Goal: Find specific page/section: Find specific page/section

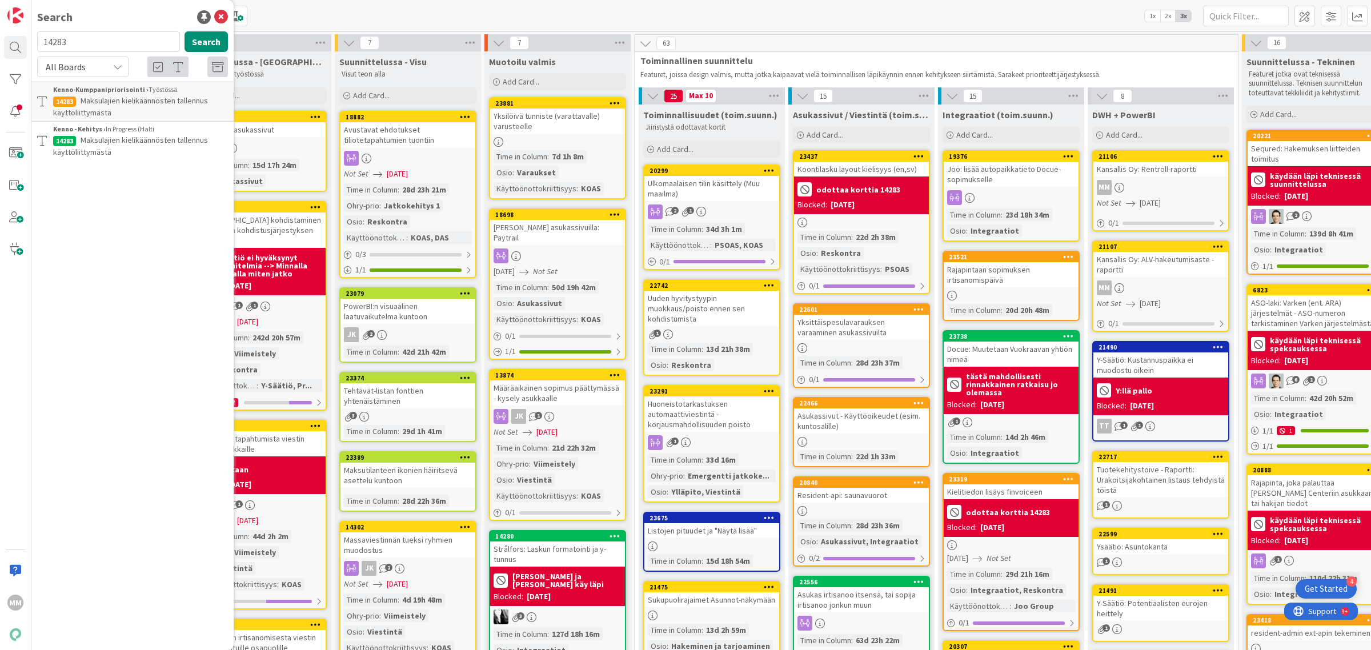
click at [132, 112] on p "Maksulajien kielikäännösten tallennus käyttöliittymästä" at bounding box center [140, 107] width 175 height 24
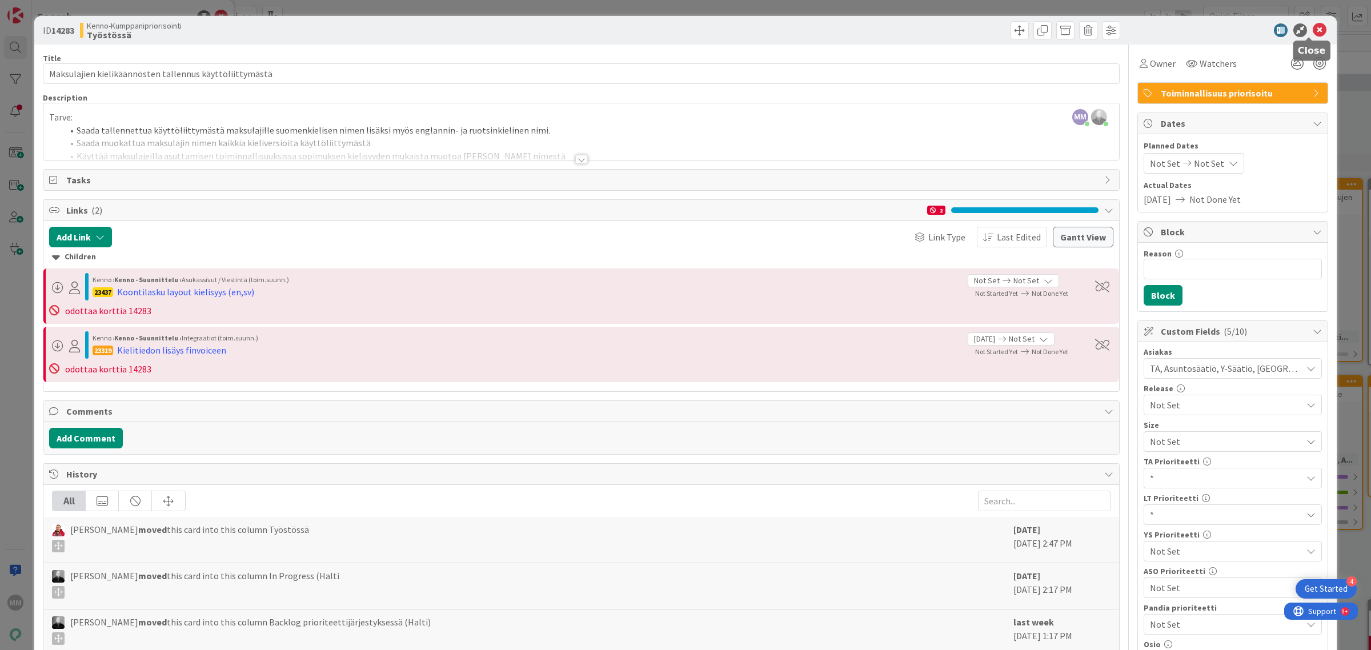
click at [1313, 27] on icon at bounding box center [1320, 30] width 14 height 14
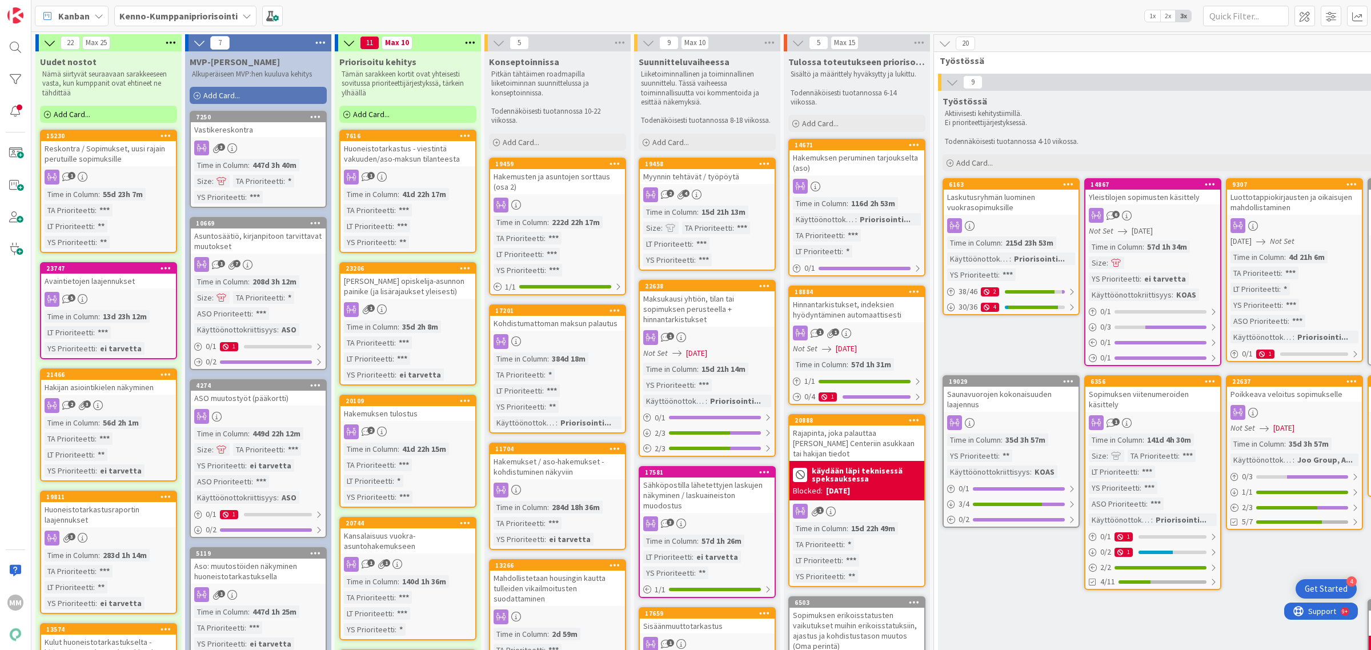
click at [172, 18] on b "Kenno-Kumppanipriorisointi" at bounding box center [178, 15] width 118 height 11
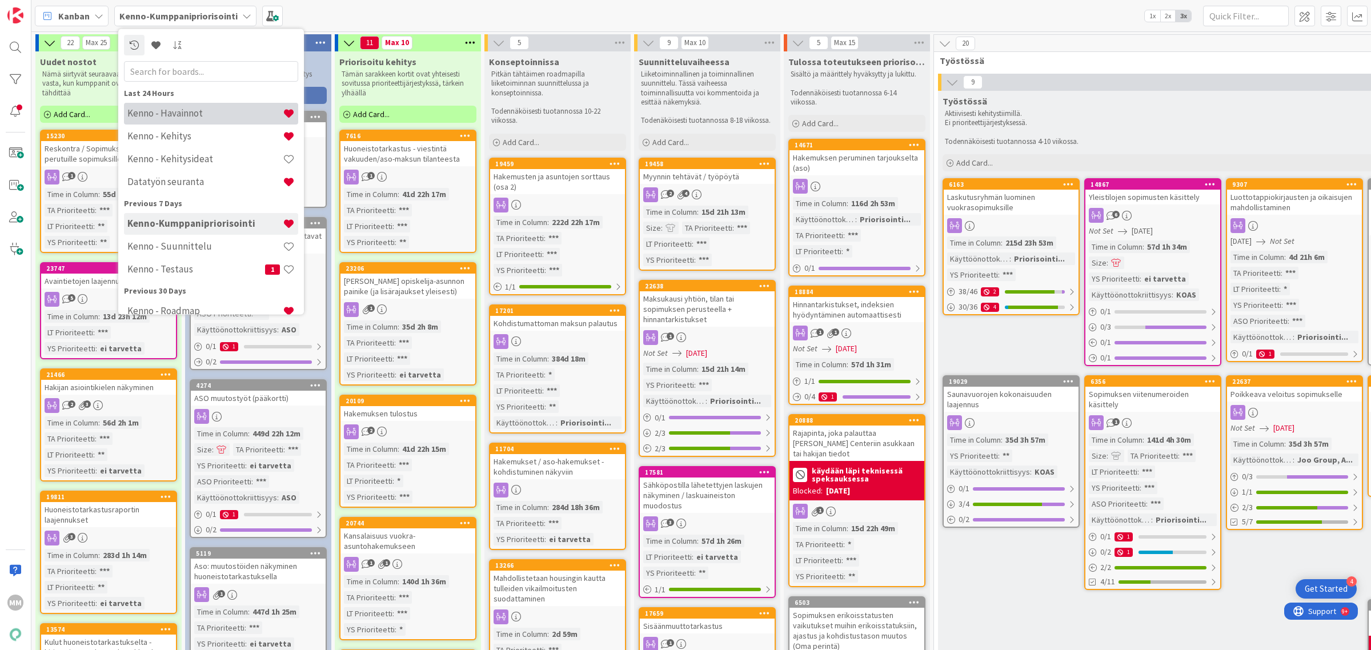
click at [157, 114] on h4 "Kenno - Havainnot" at bounding box center [204, 112] width 155 height 11
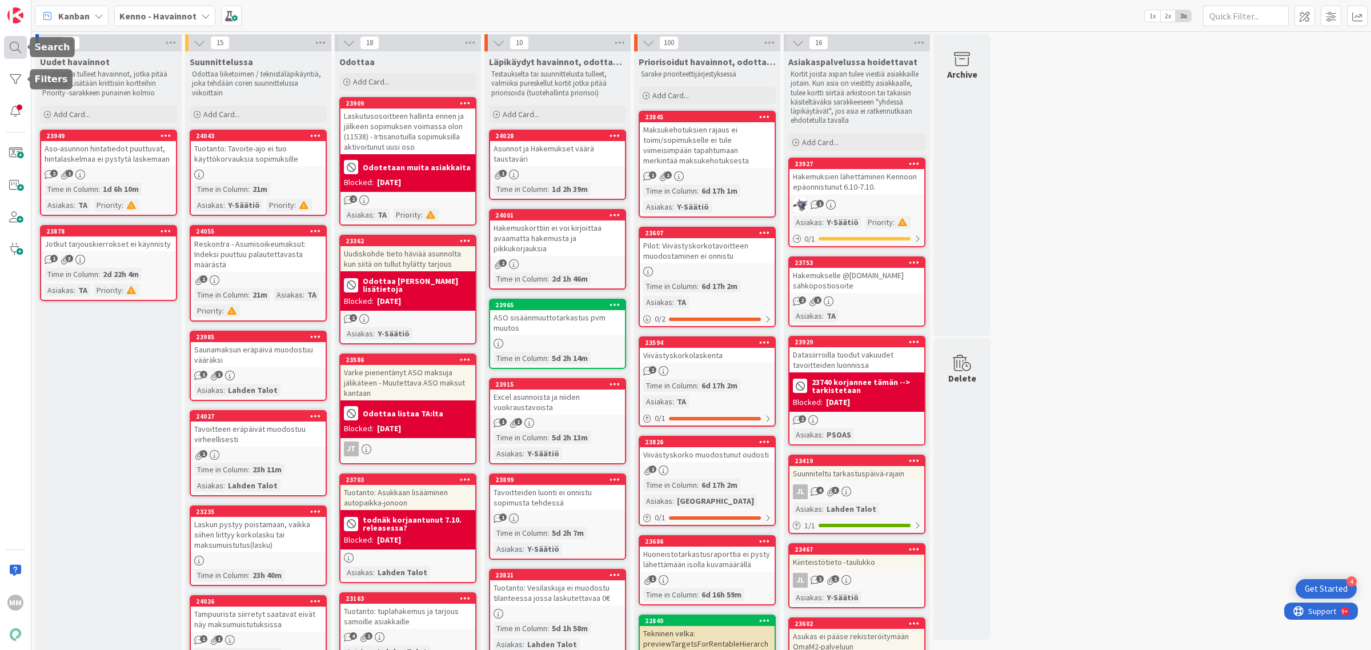
click at [21, 46] on div at bounding box center [15, 47] width 23 height 23
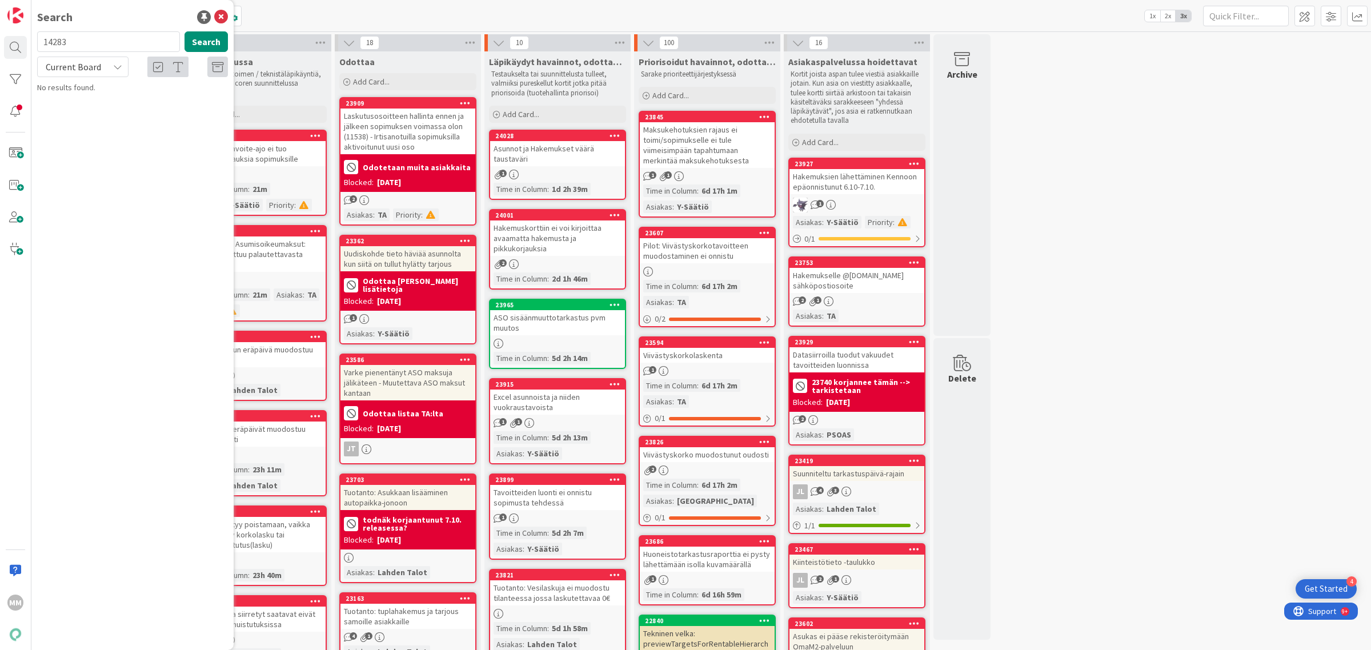
click at [127, 46] on input "14283" at bounding box center [108, 41] width 143 height 21
type input "ulkomaalaisten"
click at [109, 66] on div "Current Board" at bounding box center [82, 67] width 91 height 21
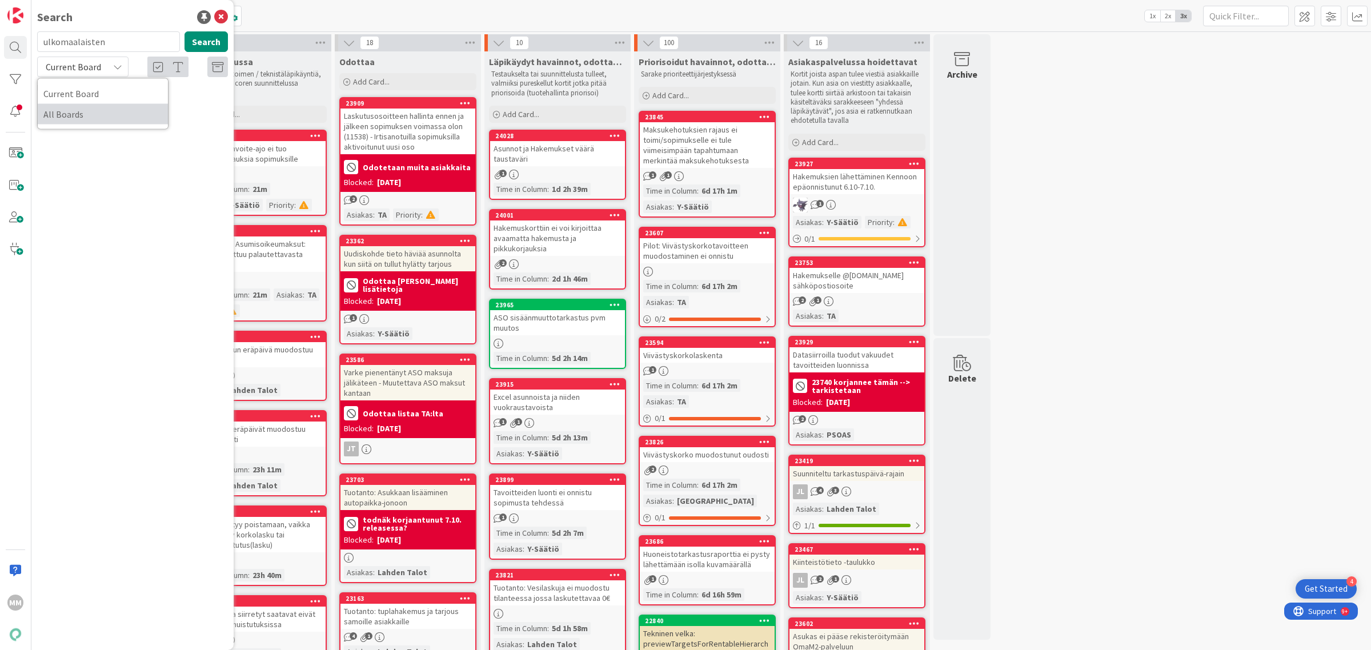
click at [113, 114] on span "All Boards" at bounding box center [102, 114] width 119 height 17
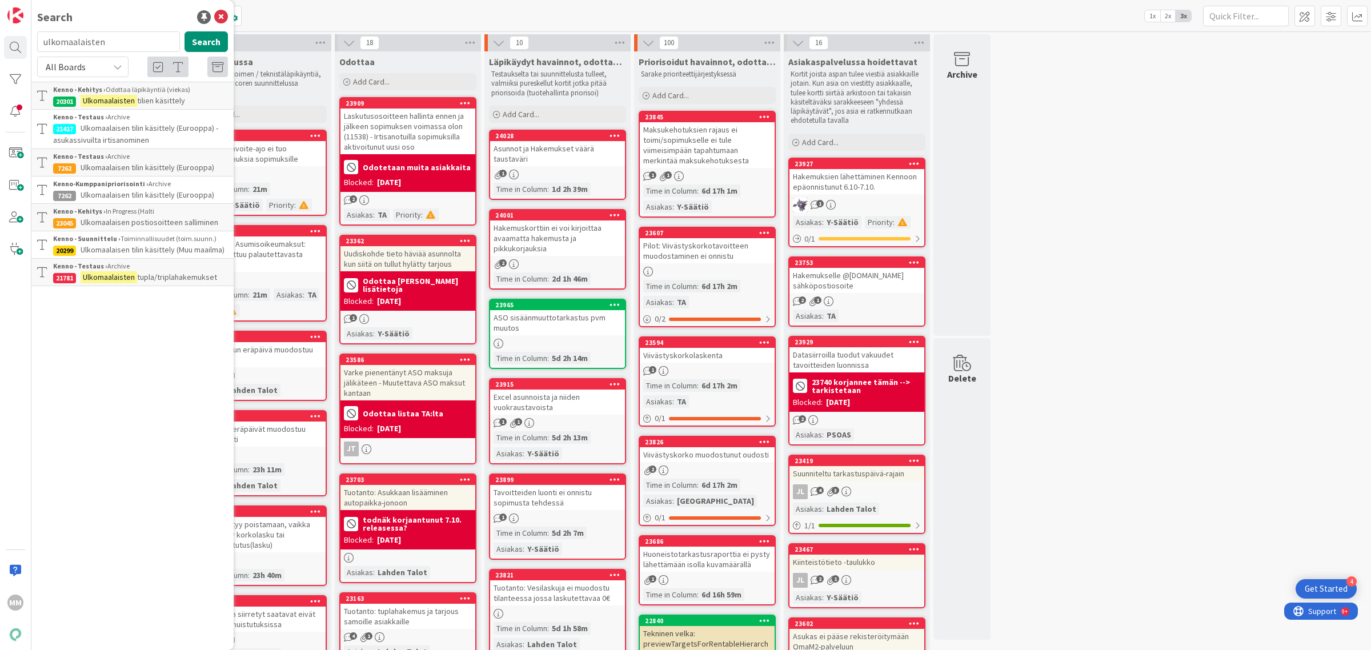
click at [158, 223] on span "Ulkomaalaisen postiosoitteen salliminen" at bounding box center [150, 222] width 138 height 10
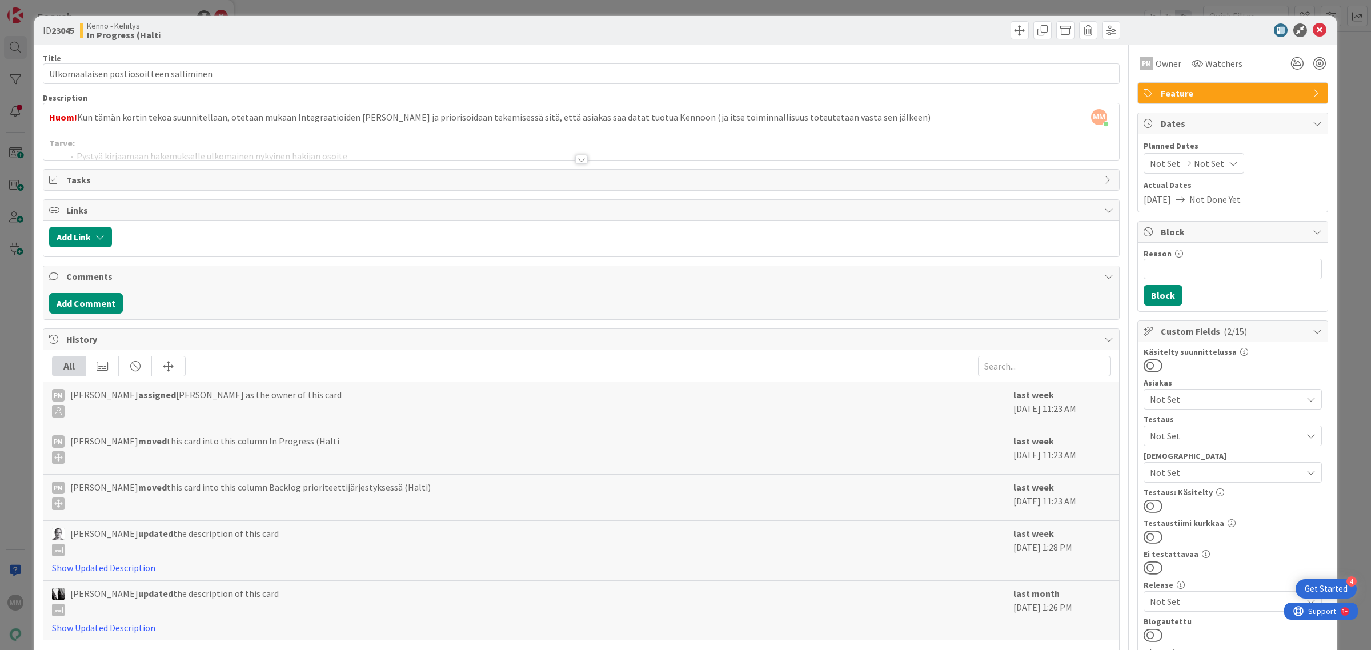
click at [576, 163] on div at bounding box center [581, 159] width 13 height 9
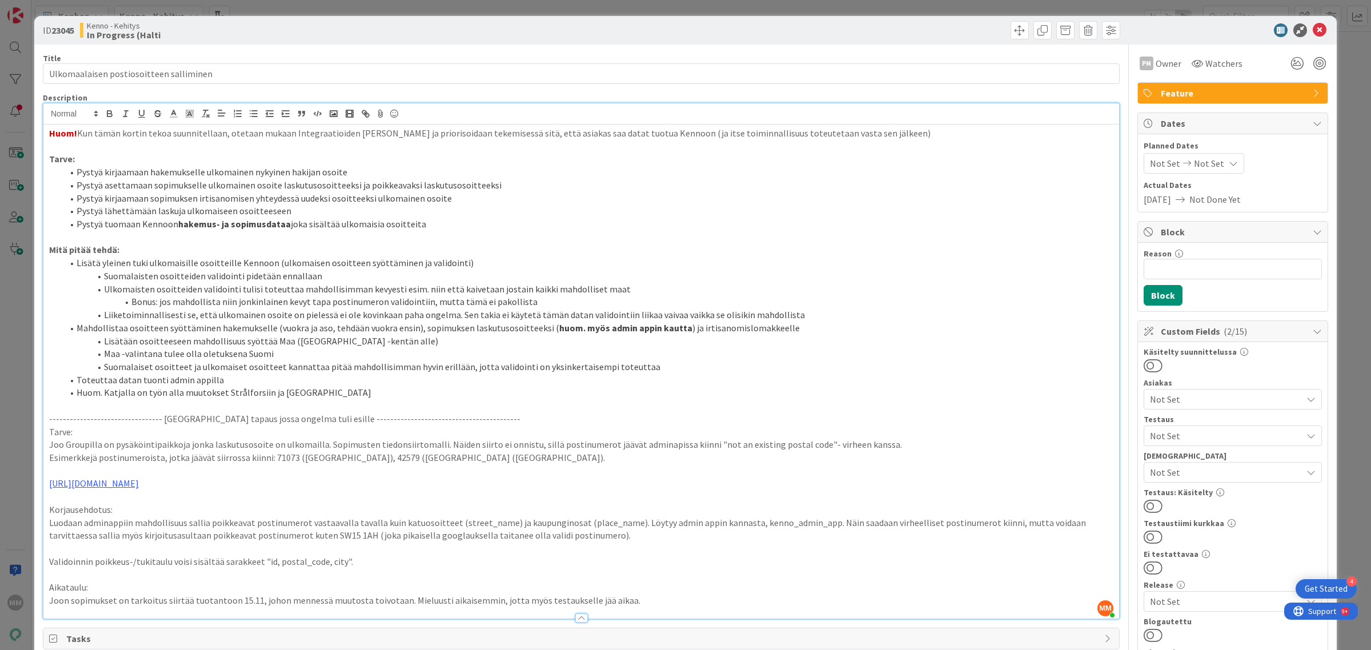
scroll to position [214, 0]
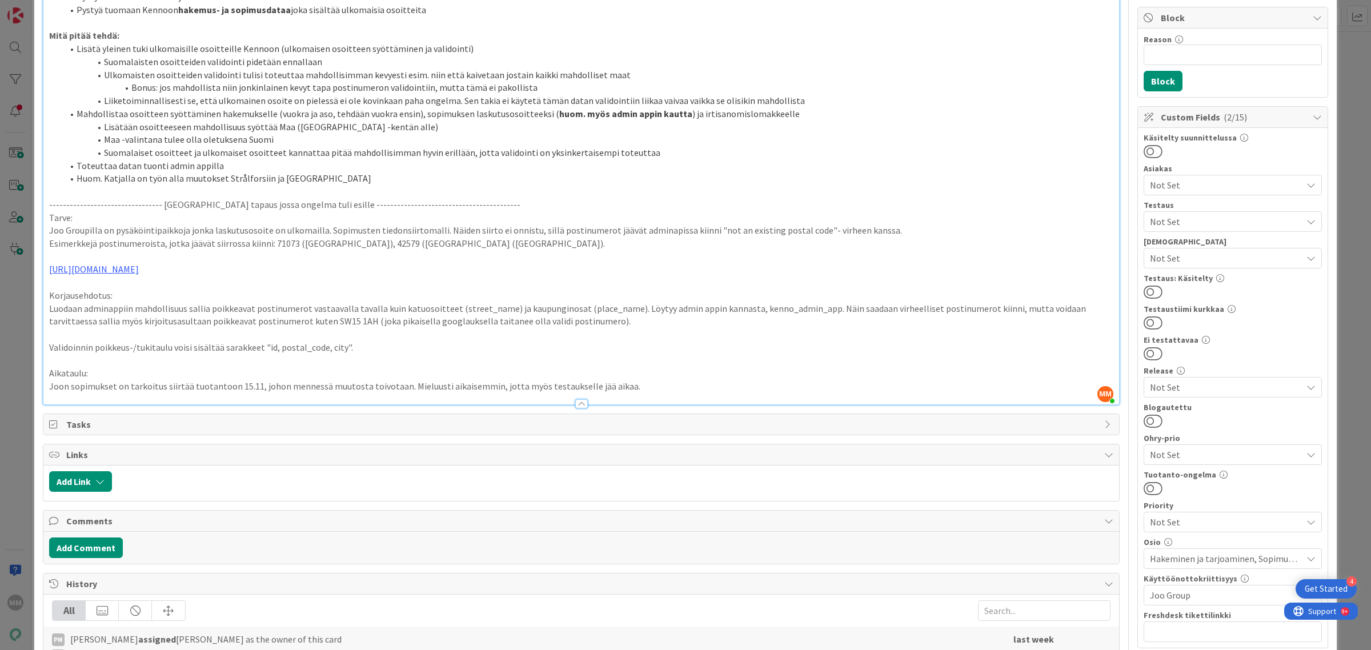
click at [1263, 187] on span "Not Set" at bounding box center [1226, 185] width 152 height 14
click at [1145, 358] on icon at bounding box center [1149, 355] width 9 height 17
click at [1145, 315] on icon at bounding box center [1149, 314] width 9 height 17
click at [1321, 221] on div "ID 23045 Kenno - Kehitys In Progress (Halti Title 39 / 128 Ulkomaalaisen postio…" at bounding box center [685, 360] width 1302 height 1117
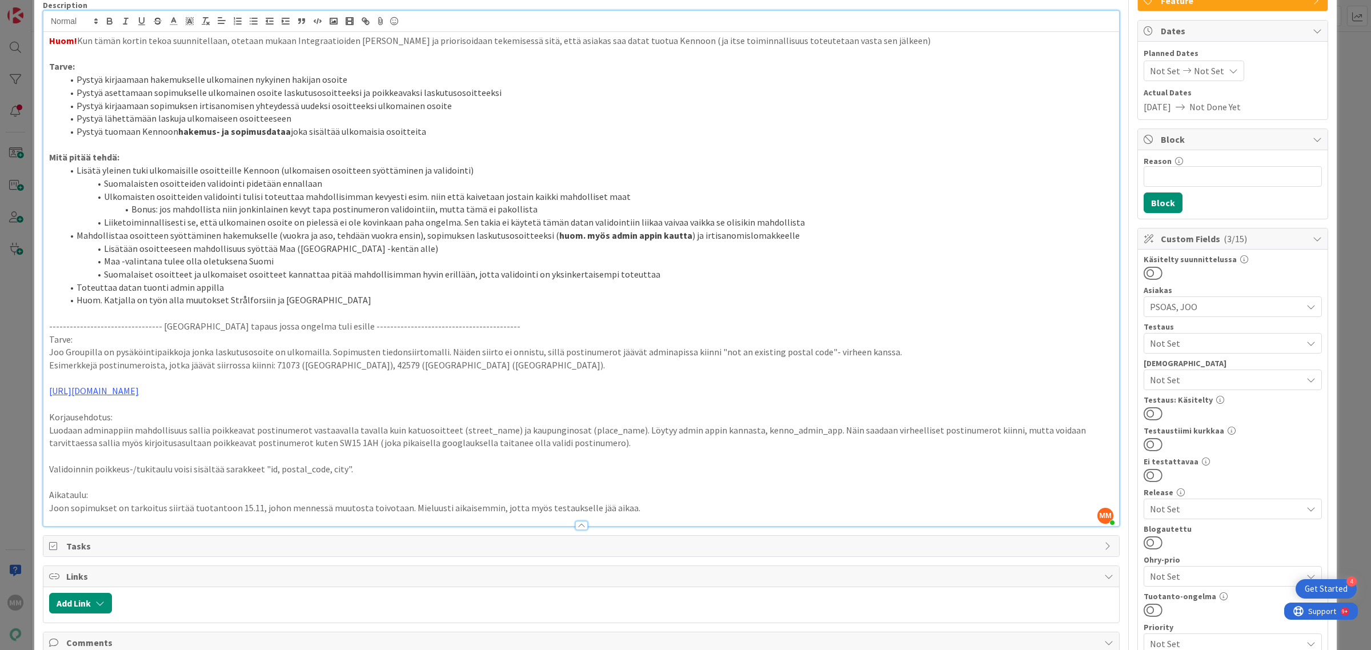
scroll to position [0, 0]
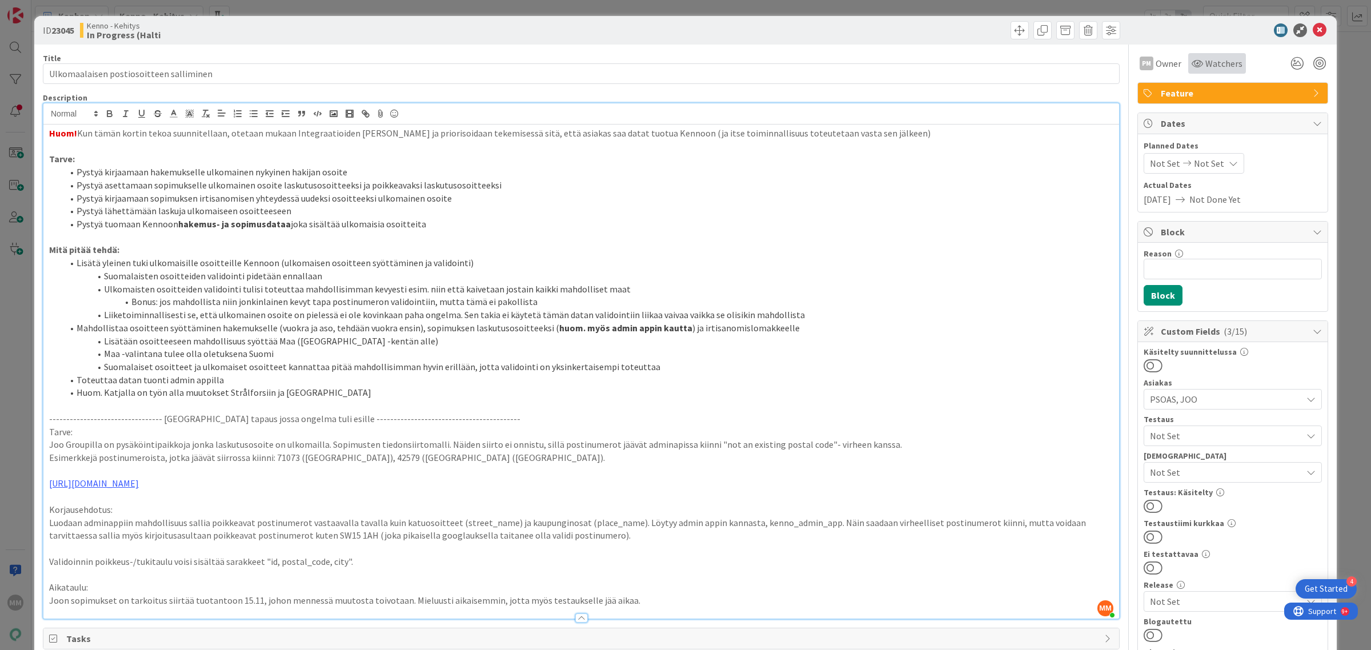
click at [1205, 67] on span "Watchers" at bounding box center [1223, 64] width 37 height 14
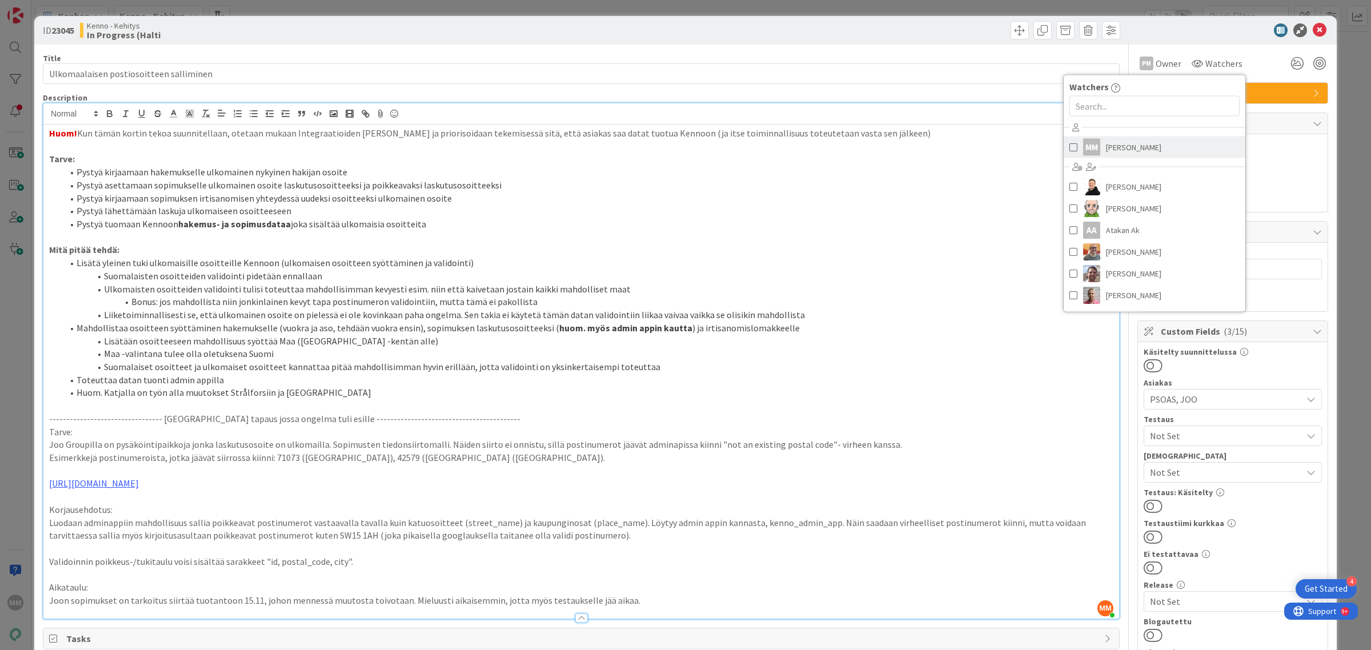
click at [1069, 147] on span at bounding box center [1073, 147] width 8 height 17
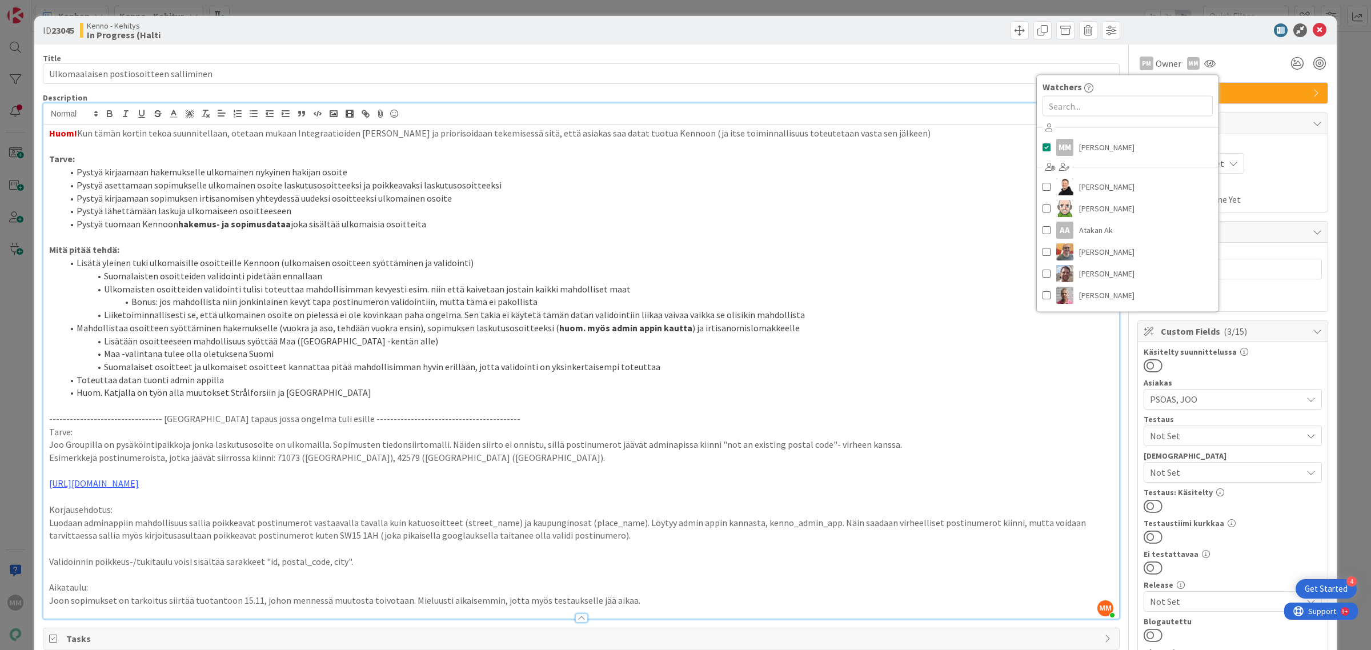
click at [1193, 37] on div "ID 23045 Kenno - Kehitys In Progress (Halti" at bounding box center [685, 30] width 1302 height 29
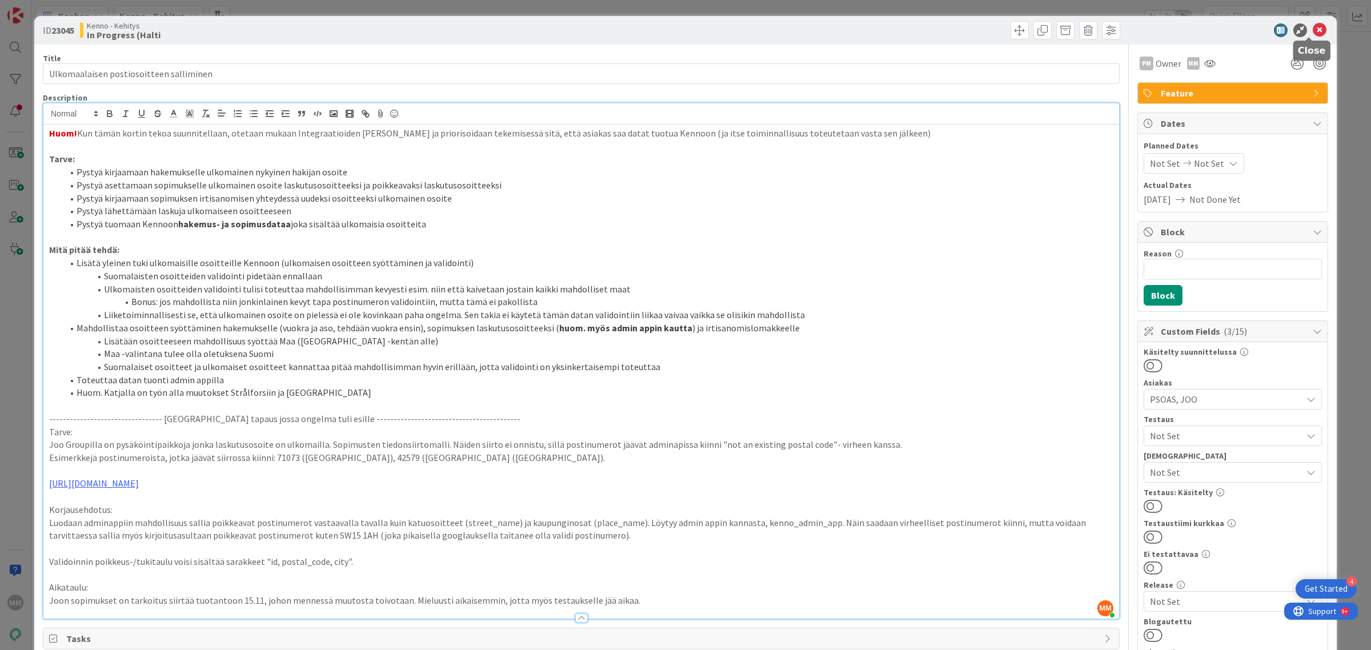
click at [1313, 29] on icon at bounding box center [1320, 30] width 14 height 14
